Goal: Contribute content: Add original content to the website for others to see

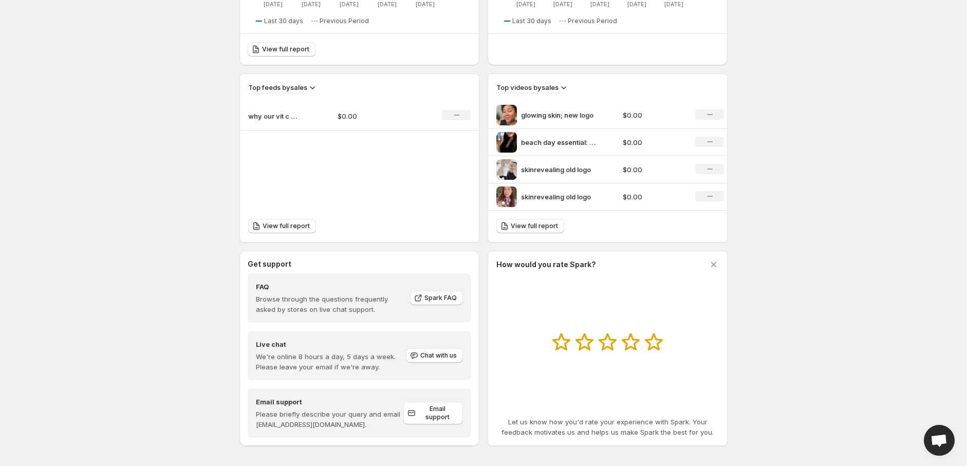
scroll to position [293, 0]
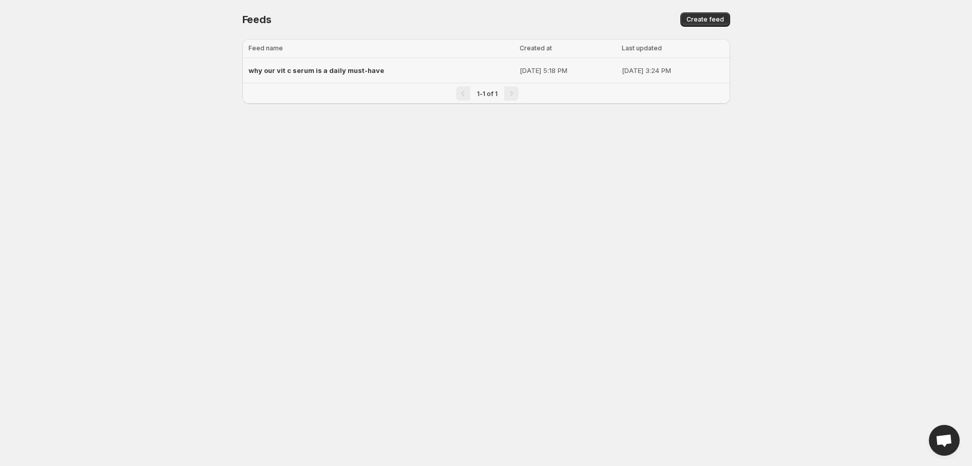
click at [368, 62] on div "why our vit c serum is a daily must-have" at bounding box center [382, 70] width 266 height 18
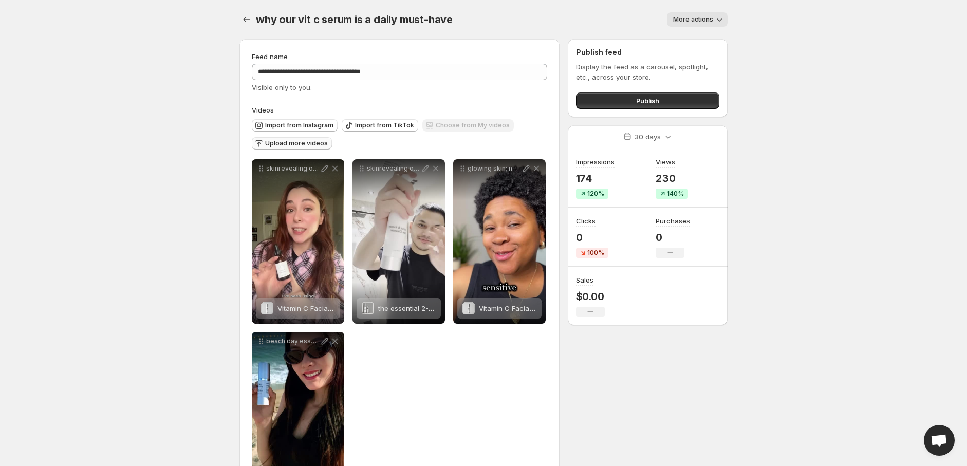
click at [319, 144] on span "Upload more videos" at bounding box center [296, 143] width 63 height 8
click at [459, 123] on div "Choose from My videos" at bounding box center [467, 126] width 91 height 14
click at [242, 20] on icon "Settings" at bounding box center [246, 19] width 10 height 10
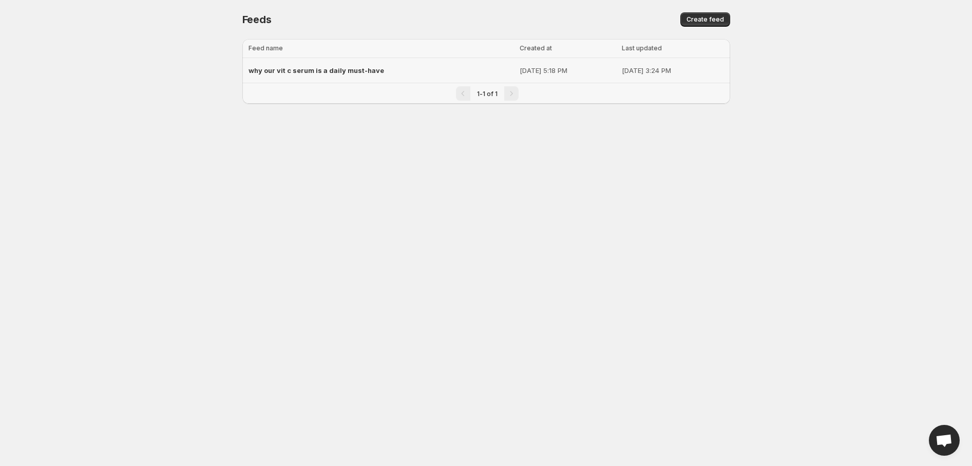
click at [381, 75] on div "why our vit c serum is a daily must-have" at bounding box center [382, 70] width 266 height 18
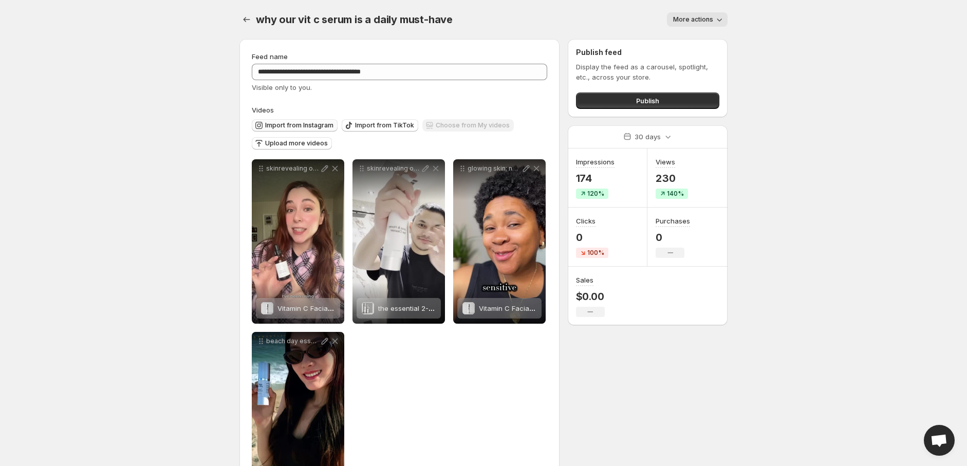
click at [295, 125] on span "Import from Instagram" at bounding box center [299, 125] width 68 height 8
click at [314, 123] on span "Import from Instagram" at bounding box center [299, 125] width 68 height 8
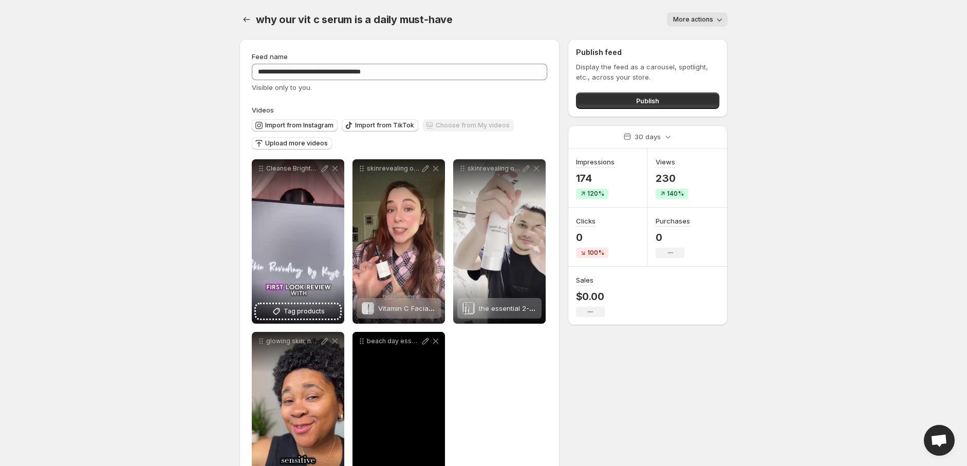
scroll to position [54, 0]
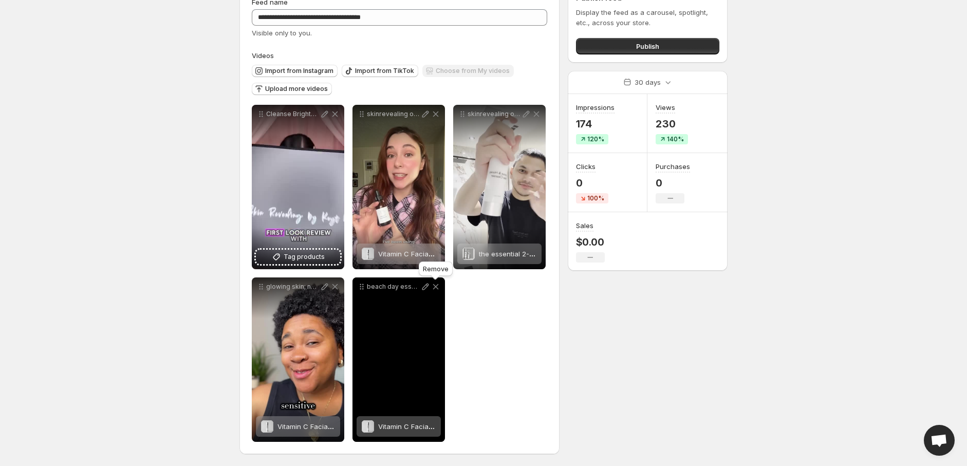
click at [434, 286] on icon at bounding box center [436, 287] width 10 height 10
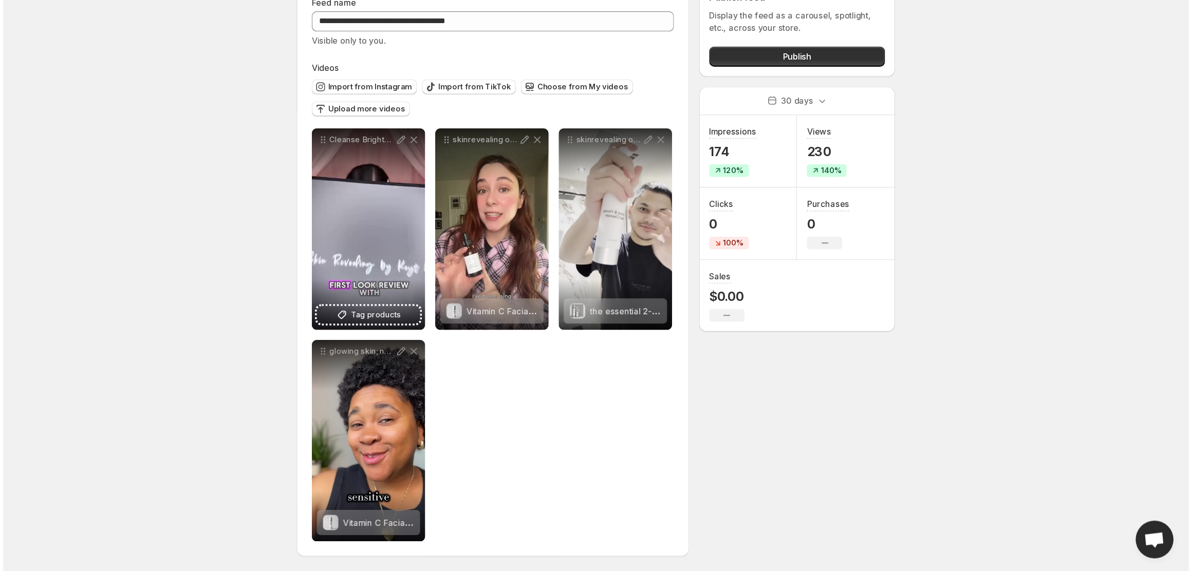
scroll to position [0, 0]
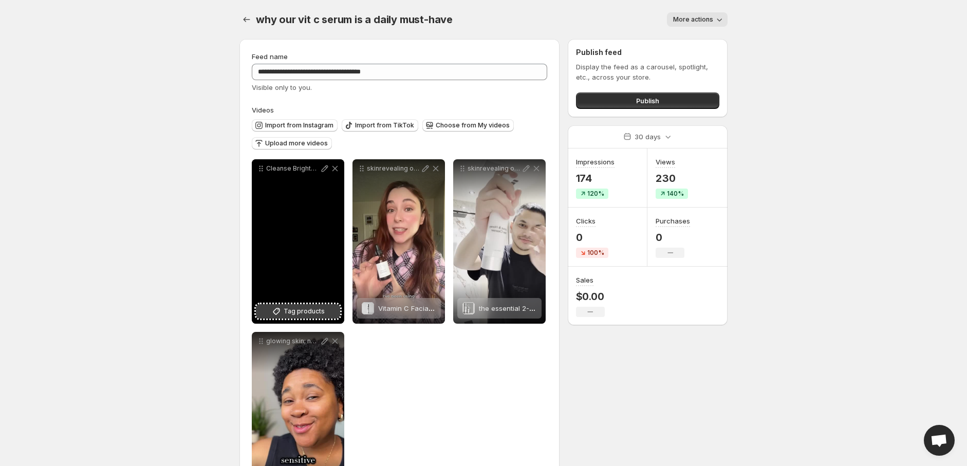
click at [303, 310] on span "Tag products" at bounding box center [304, 311] width 41 height 10
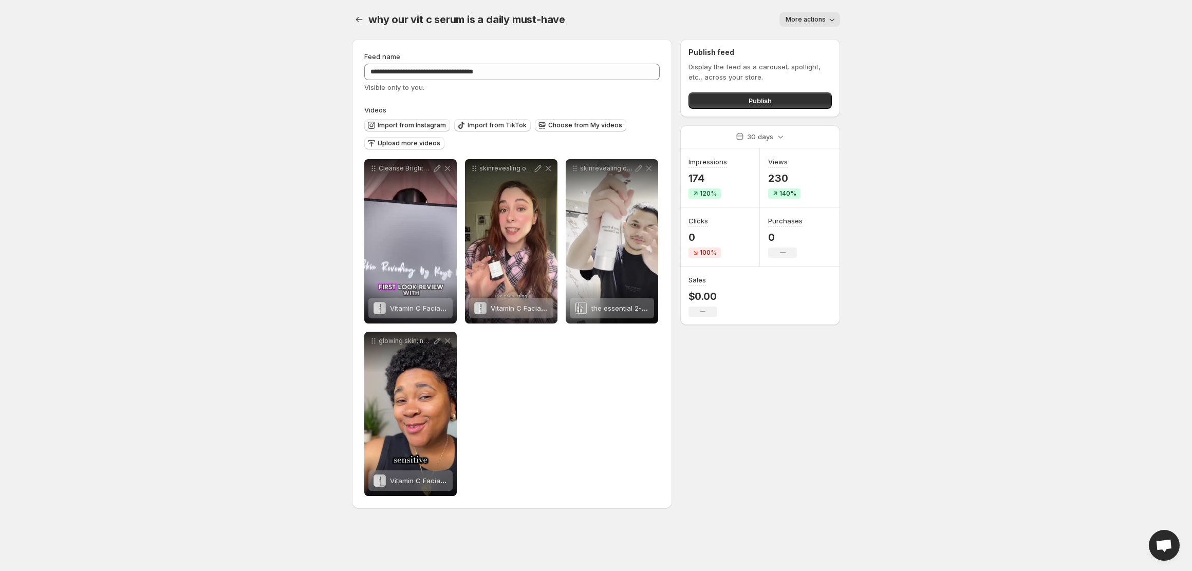
click at [420, 124] on span "Import from Instagram" at bounding box center [412, 125] width 68 height 8
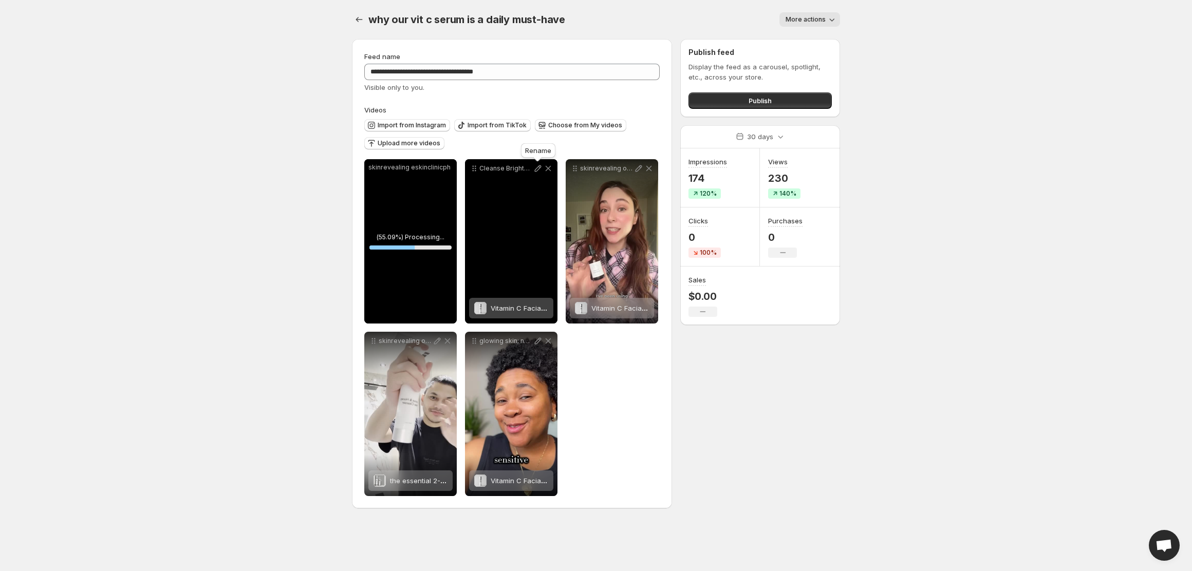
click at [537, 165] on icon at bounding box center [538, 168] width 10 height 10
type input "**********"
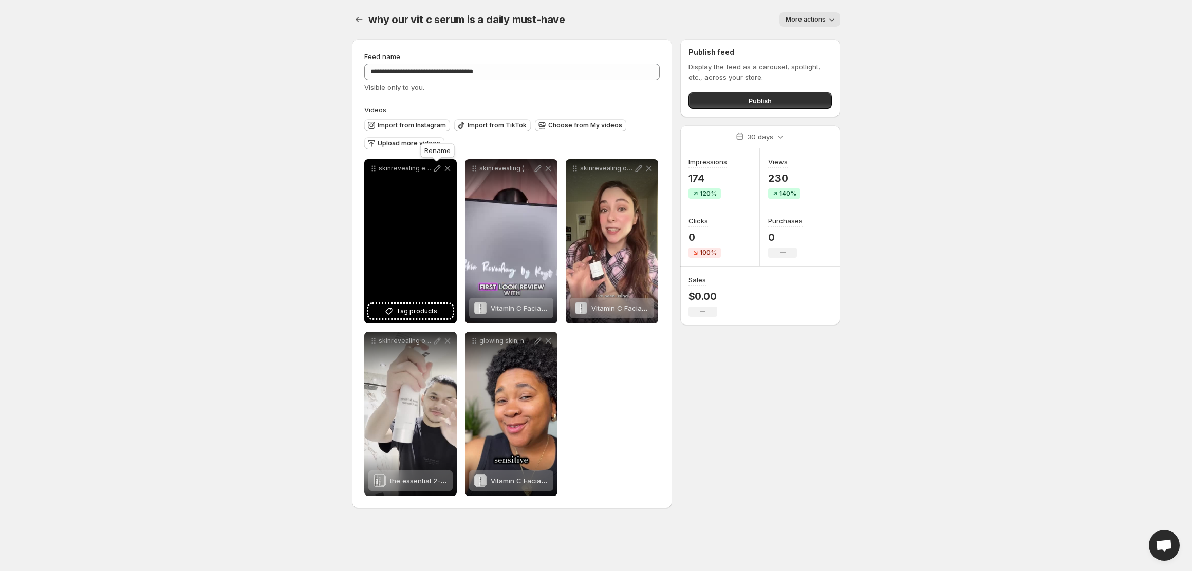
click at [439, 169] on icon at bounding box center [437, 168] width 10 height 10
type input "**********"
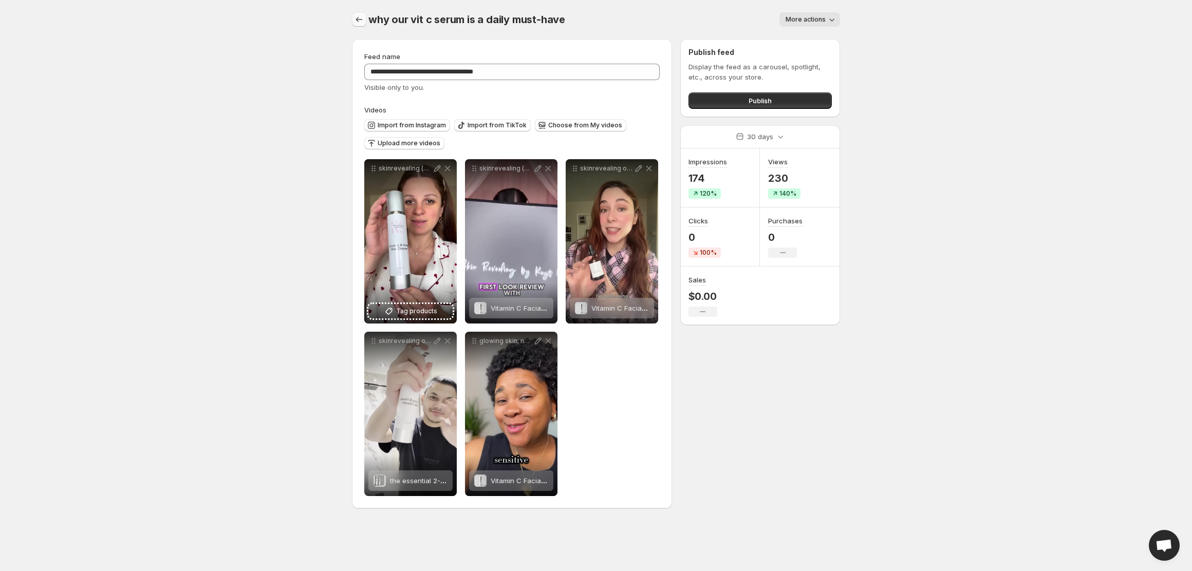
click at [360, 17] on icon "Settings" at bounding box center [359, 19] width 10 height 10
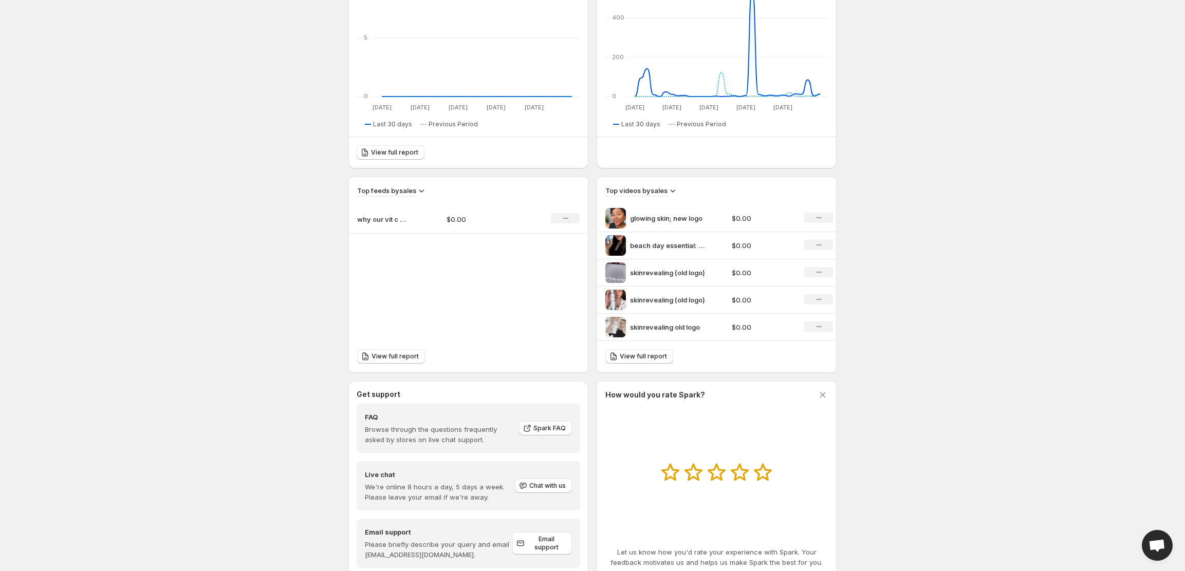
scroll to position [216, 0]
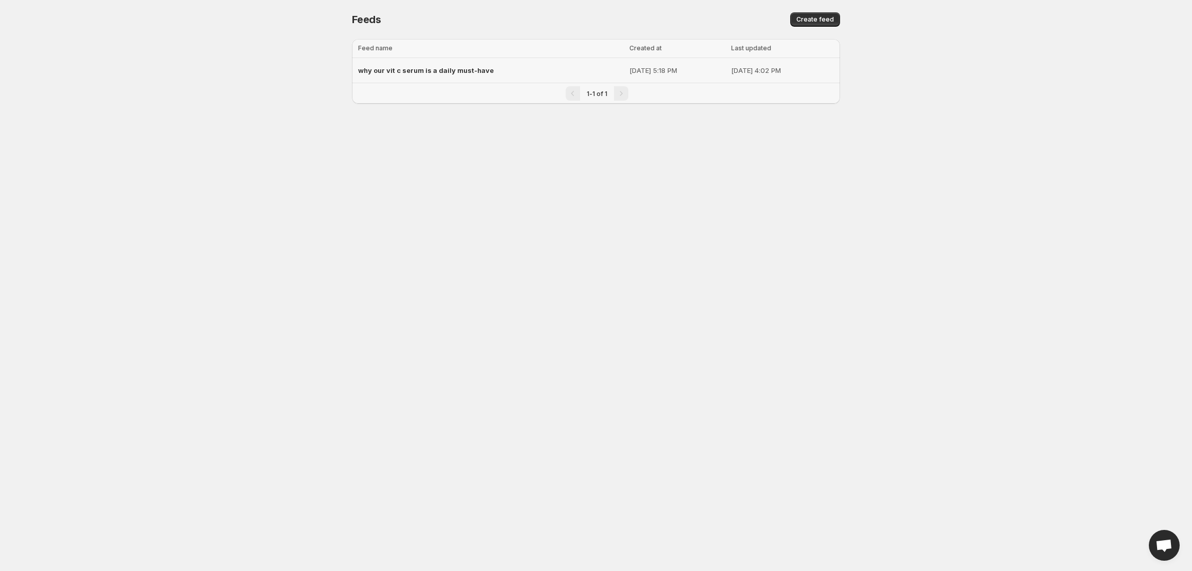
click at [637, 70] on p "[DATE] 5:18 PM" at bounding box center [677, 70] width 96 height 10
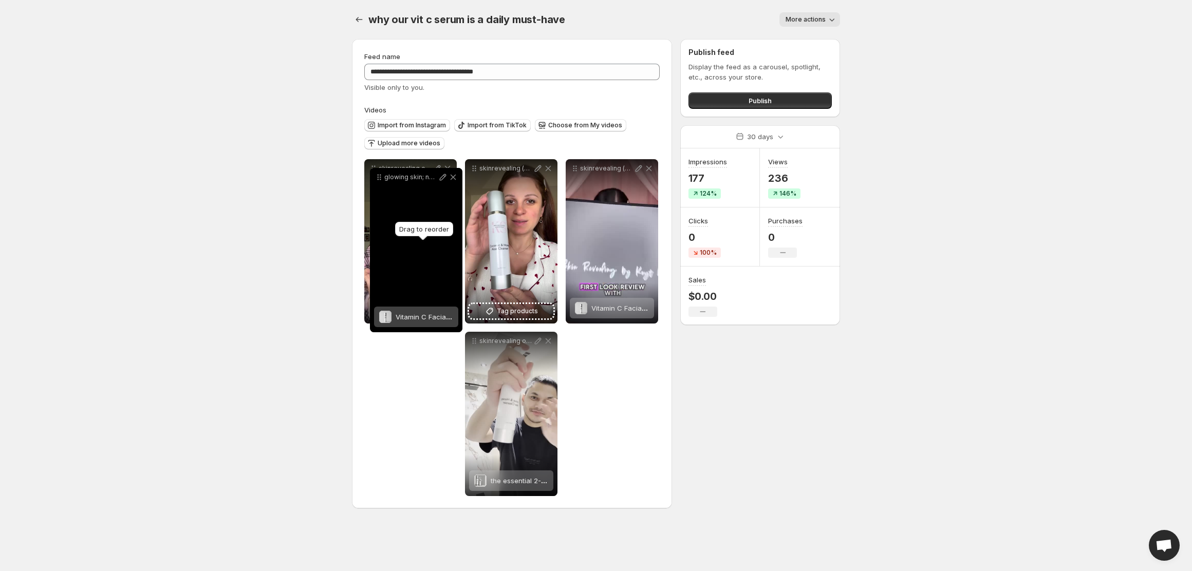
drag, startPoint x: 474, startPoint y: 342, endPoint x: 378, endPoint y: 178, distance: 190.1
click at [378, 179] on icon at bounding box center [379, 177] width 10 height 10
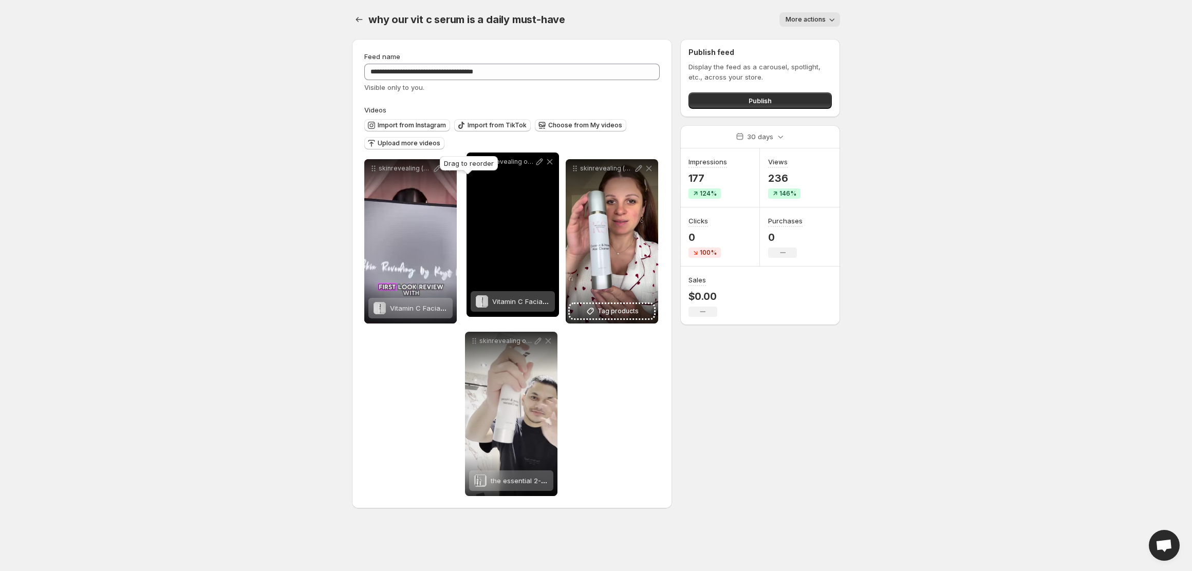
drag, startPoint x: 372, startPoint y: 340, endPoint x: 474, endPoint y: 161, distance: 206.1
click at [474, 161] on body "**********" at bounding box center [596, 285] width 1192 height 571
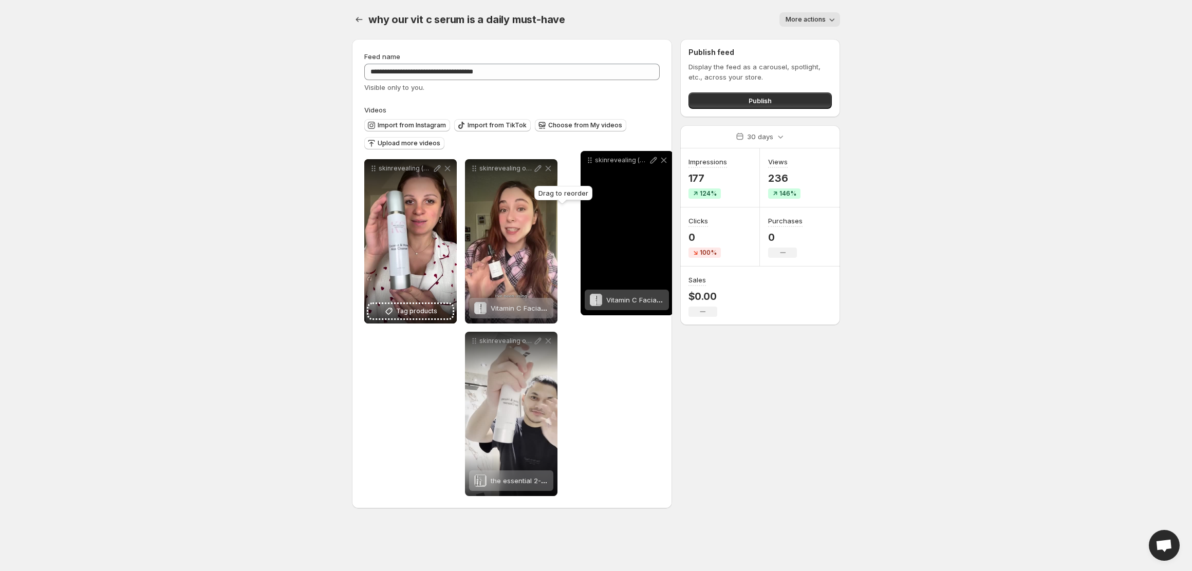
drag, startPoint x: 374, startPoint y: 345, endPoint x: 592, endPoint y: 163, distance: 284.1
click at [592, 163] on icon at bounding box center [590, 160] width 10 height 10
